Goal: Task Accomplishment & Management: Manage account settings

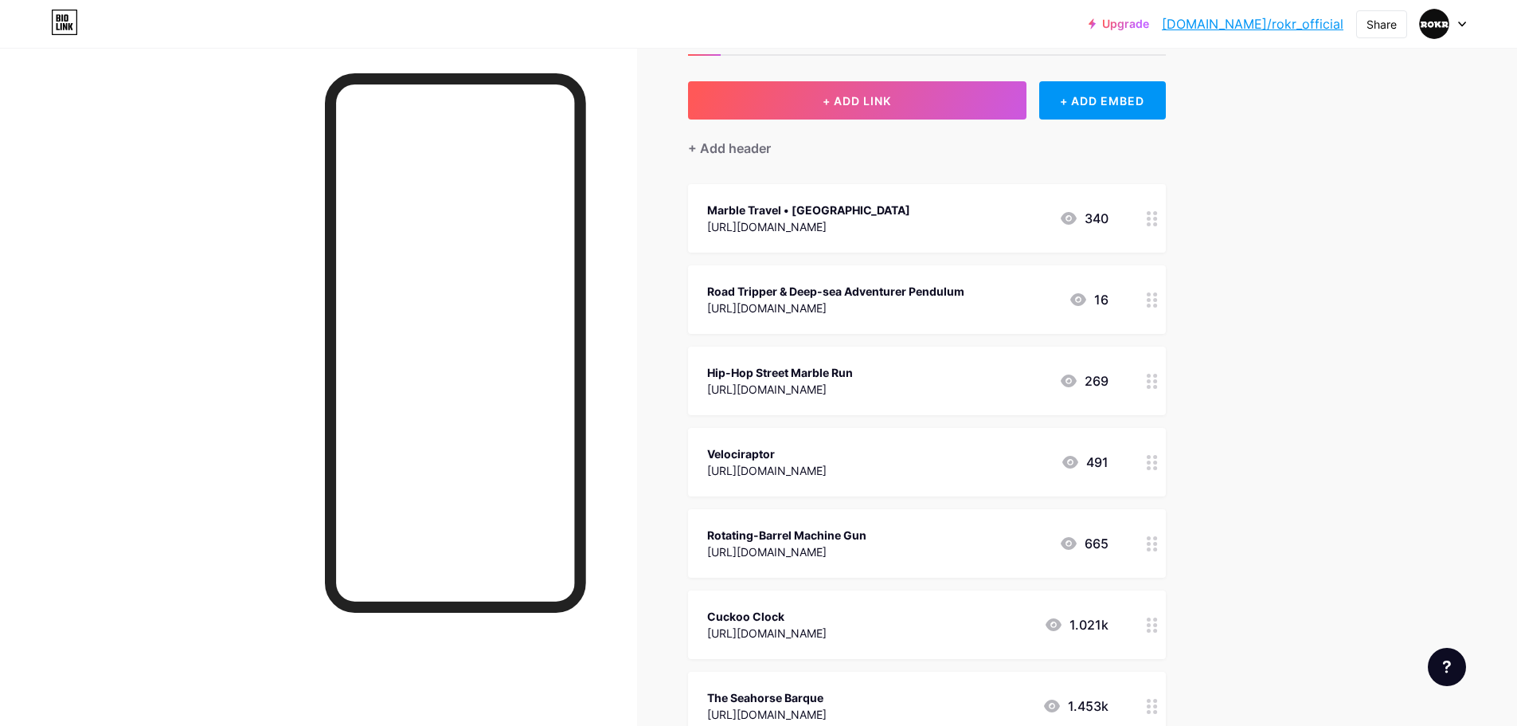
scroll to position [159, 0]
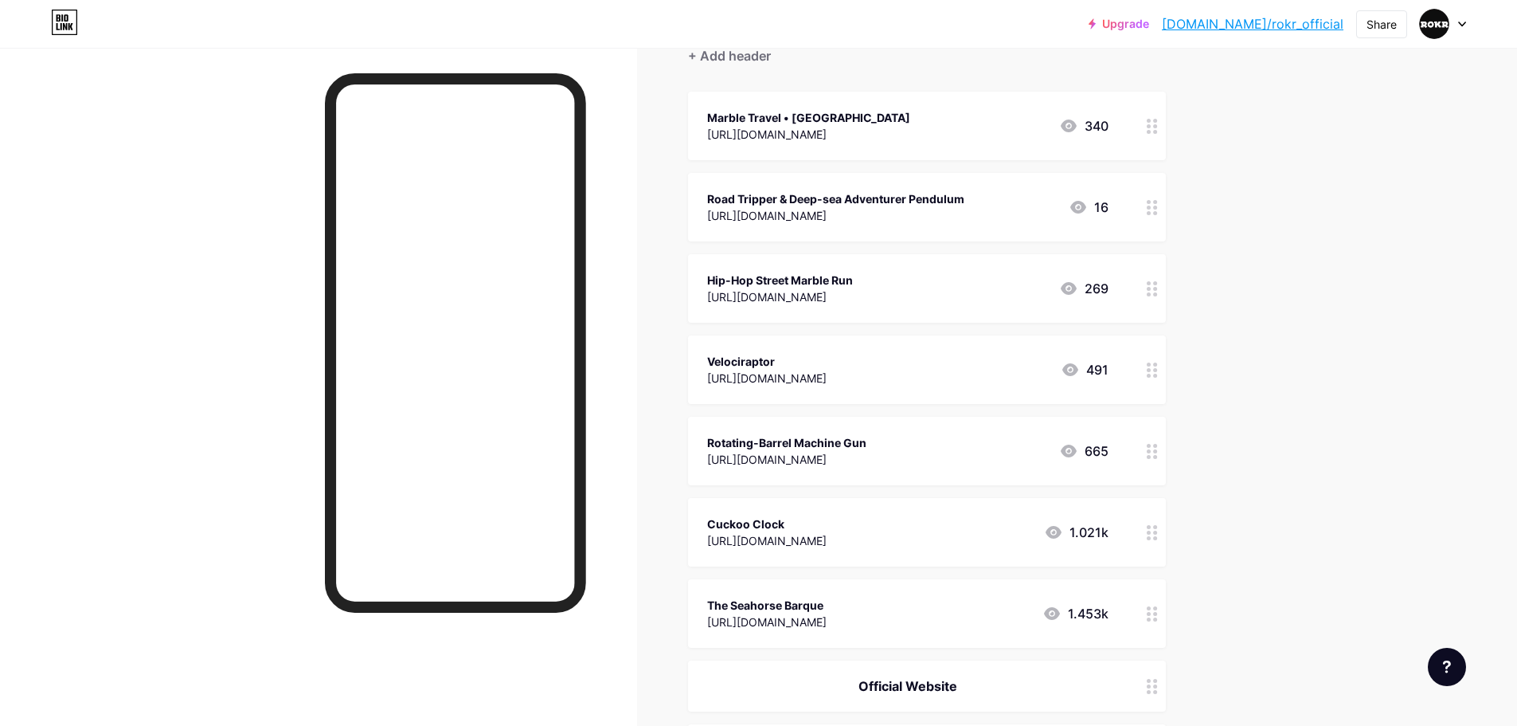
click at [1154, 209] on icon at bounding box center [1152, 207] width 11 height 15
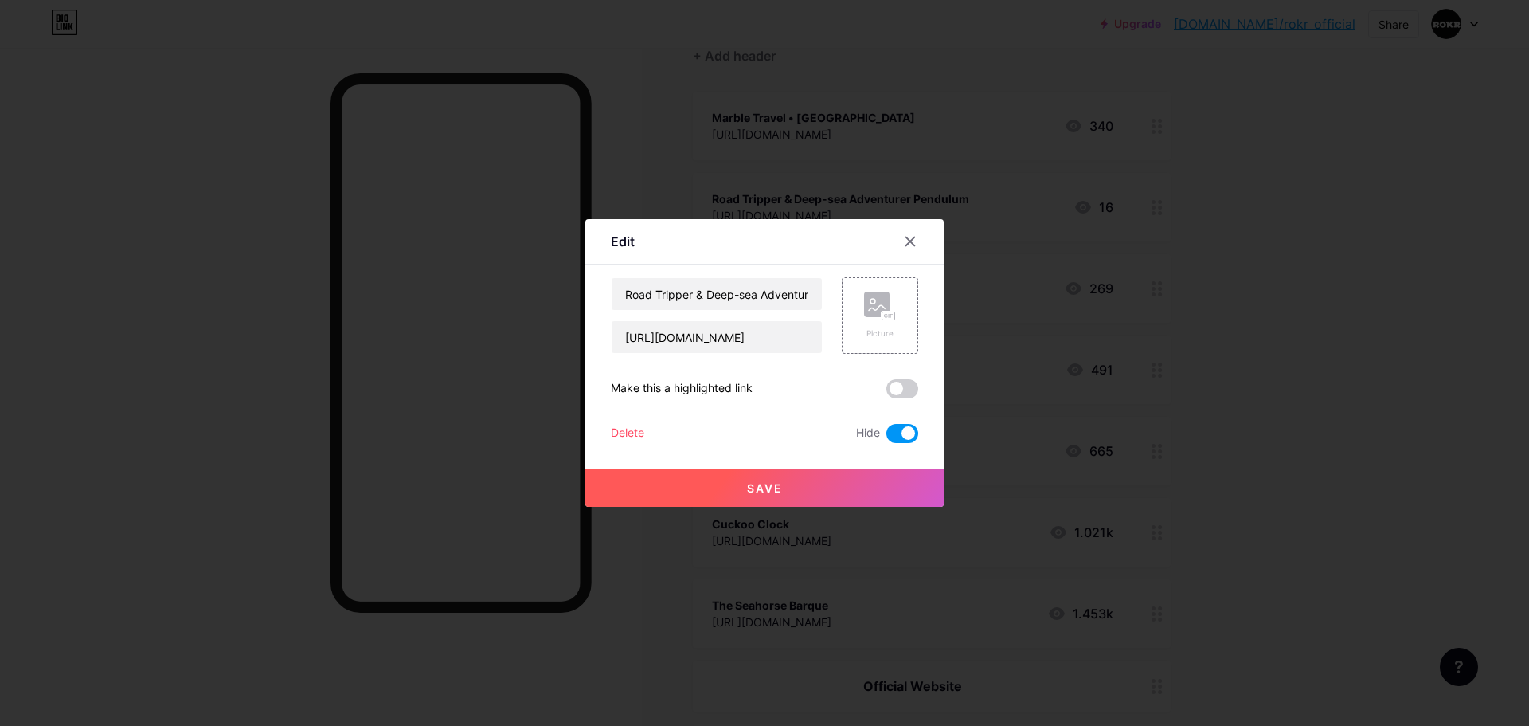
click at [636, 433] on div "Delete" at bounding box center [627, 433] width 33 height 19
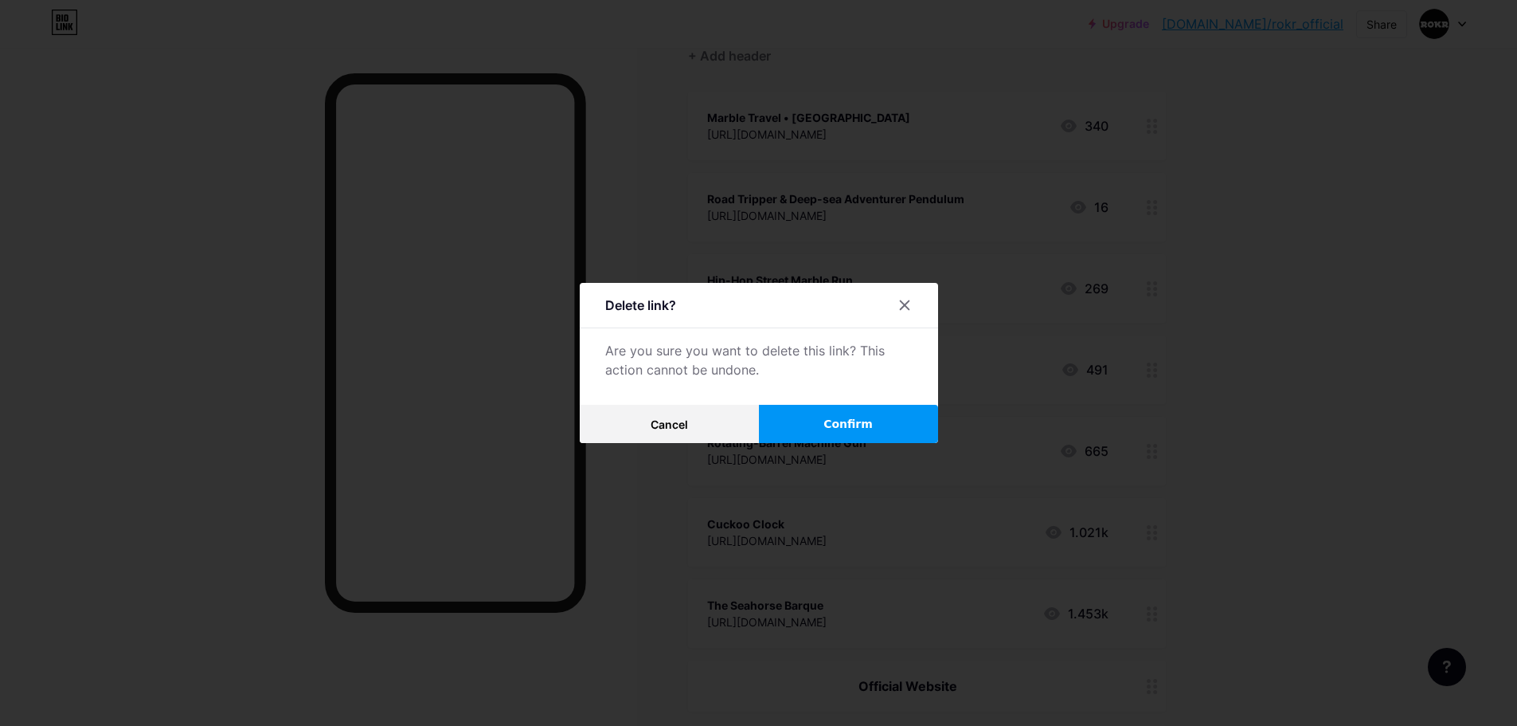
click at [902, 422] on button "Confirm" at bounding box center [848, 424] width 179 height 38
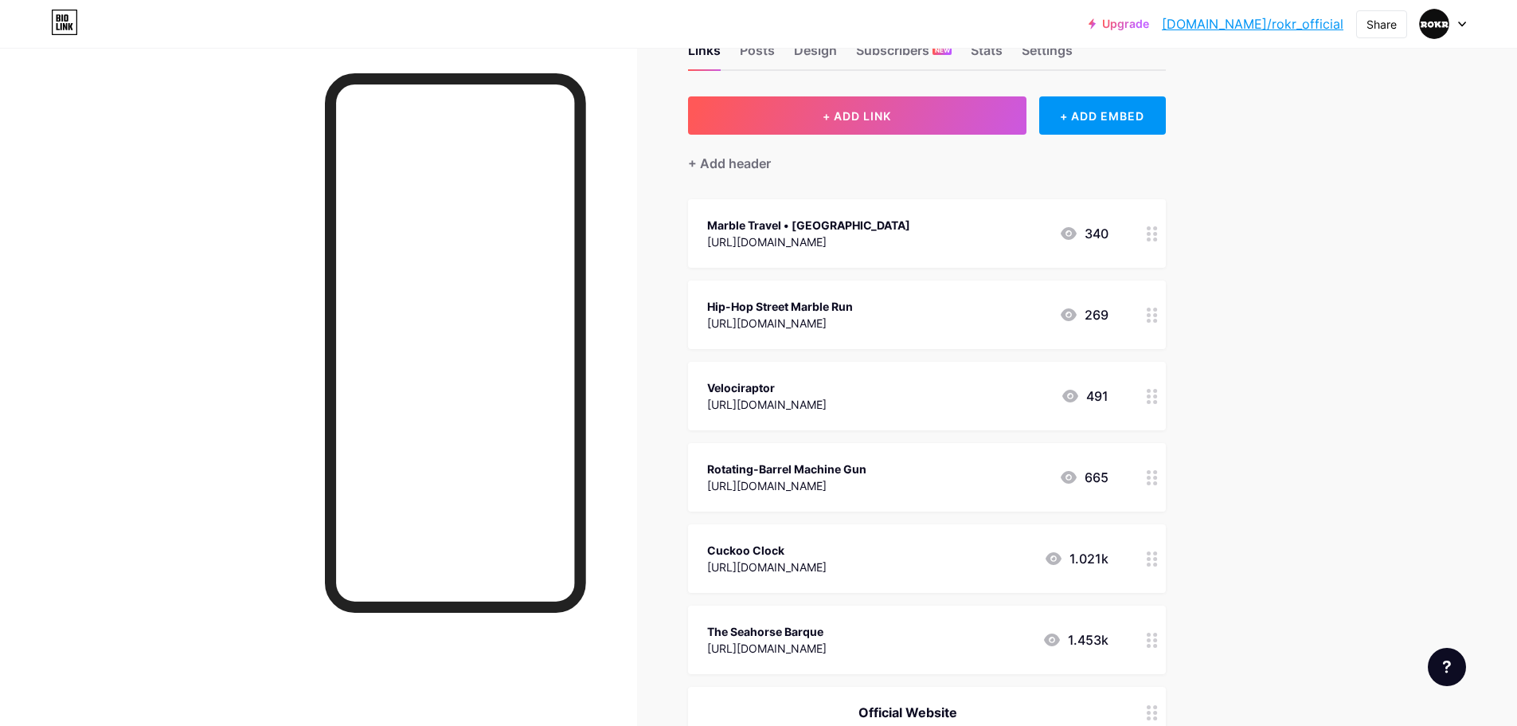
scroll to position [80, 0]
